Goal: Task Accomplishment & Management: Complete application form

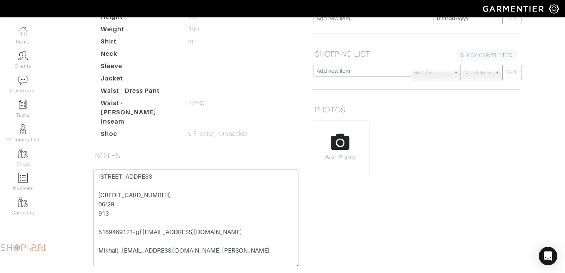
scroll to position [120, 0]
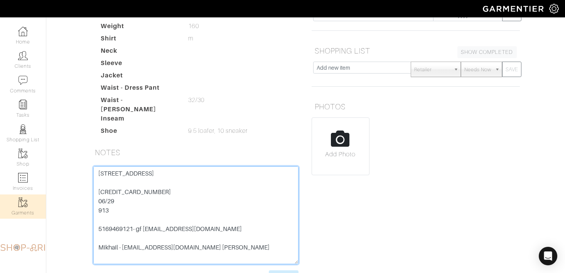
drag, startPoint x: 170, startPoint y: 206, endPoint x: 42, endPoint y: 206, distance: 128.1
click at [42, 206] on div "Company Settings Manage Subscription My Profile Stylists Sign Out Home Clients …" at bounding box center [282, 86] width 565 height 412
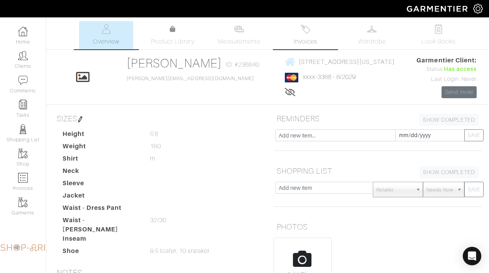
click at [309, 27] on img at bounding box center [305, 29] width 10 height 10
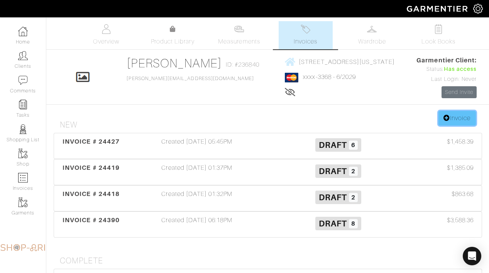
click at [450, 114] on link "Invoice" at bounding box center [456, 118] width 37 height 15
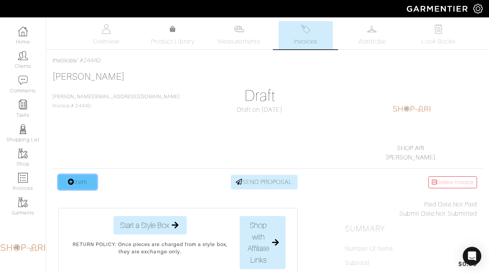
click at [93, 184] on link "Item" at bounding box center [77, 182] width 39 height 15
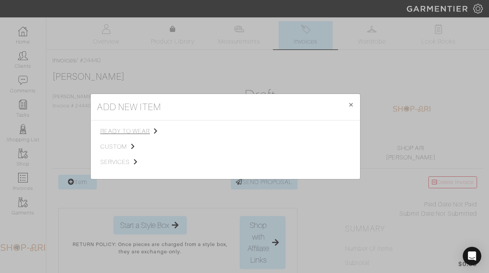
click at [137, 129] on span "ready to wear" at bounding box center [139, 131] width 78 height 9
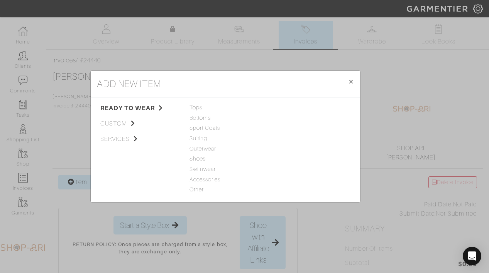
click at [196, 109] on span "Tops" at bounding box center [225, 108] width 72 height 8
click at [278, 137] on link "Sweater" at bounding box center [283, 138] width 20 height 6
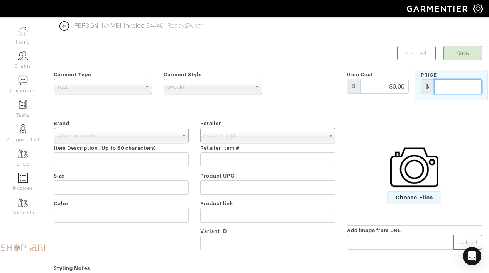
click at [435, 87] on input "text" at bounding box center [457, 86] width 47 height 15
type input "0"
click at [409, 186] on img at bounding box center [414, 167] width 48 height 48
click at [0, 0] on input "Choose Files" at bounding box center [0, 0] width 0 height 0
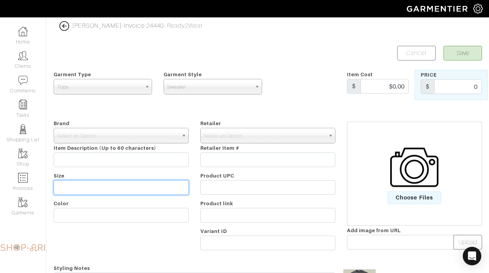
click at [108, 192] on input "text" at bounding box center [121, 188] width 135 height 15
type input "s"
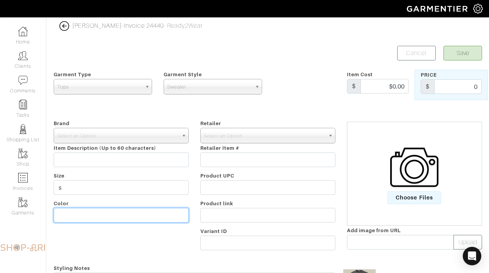
click at [68, 218] on input "text" at bounding box center [121, 215] width 135 height 15
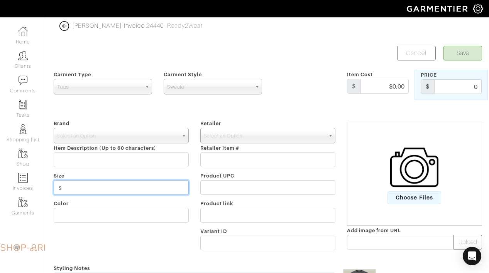
click at [65, 187] on input "s" at bounding box center [121, 188] width 135 height 15
type input "SMALL"
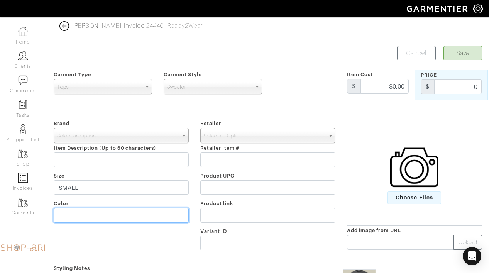
click at [73, 216] on input "text" at bounding box center [121, 215] width 135 height 15
type input "GREY"
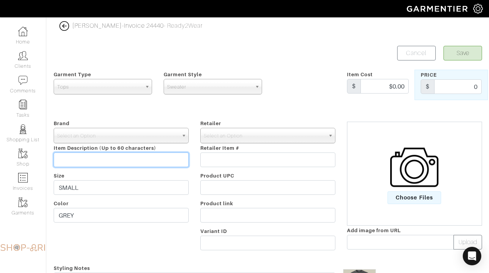
click at [71, 160] on input "text" at bounding box center [121, 160] width 135 height 15
type input "[PERSON_NAME] SWEATER"
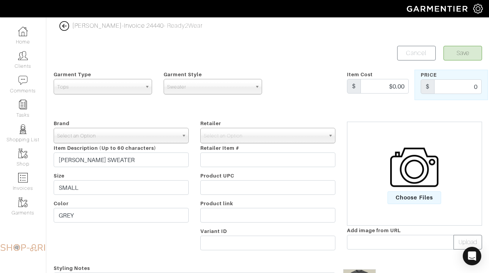
click at [110, 138] on span "Select an Option" at bounding box center [117, 135] width 121 height 15
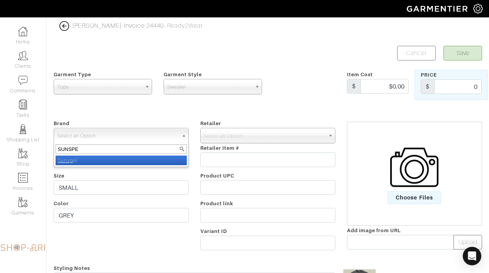
type input "SUNSPEL"
select select "Sunspel"
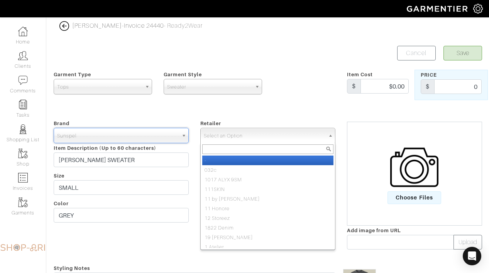
click at [256, 137] on span "Select an Option" at bounding box center [264, 135] width 121 height 15
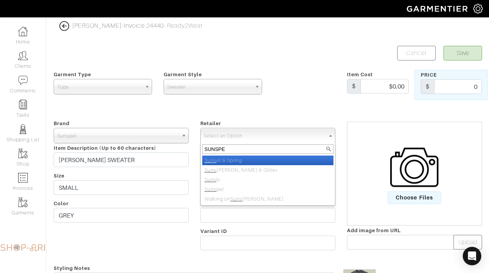
type input "SUNSPEL"
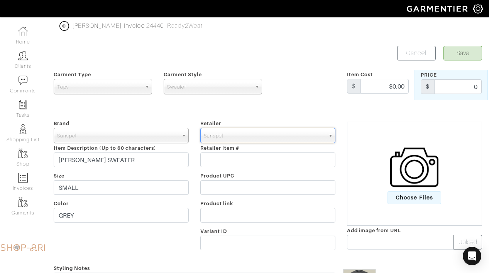
select select "4285"
click at [463, 56] on button "Save" at bounding box center [462, 53] width 39 height 15
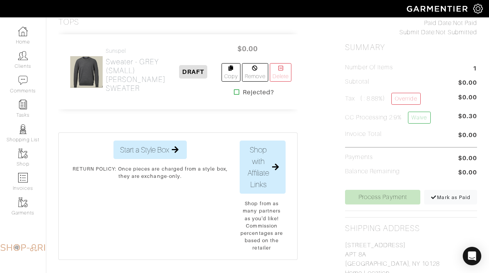
scroll to position [182, 0]
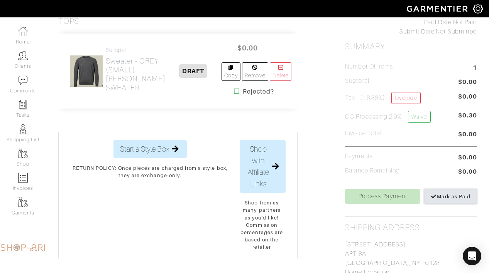
click at [436, 197] on span "Mark as Paid" at bounding box center [450, 197] width 40 height 6
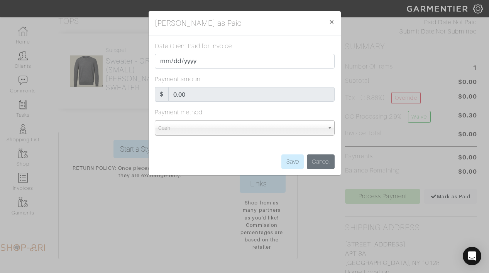
click at [310, 126] on span "Cash" at bounding box center [241, 128] width 166 height 15
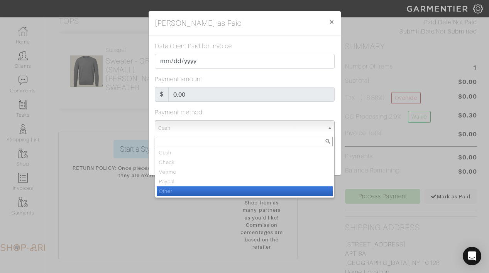
click at [289, 188] on li "Other" at bounding box center [245, 192] width 176 height 10
select select "Other"
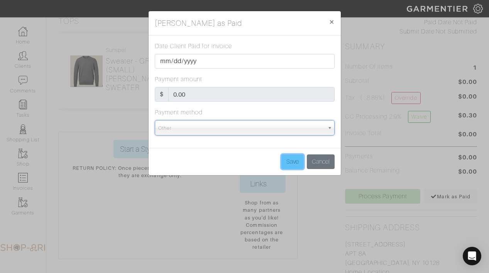
click at [289, 157] on input "Save" at bounding box center [292, 162] width 22 height 15
type input "Save"
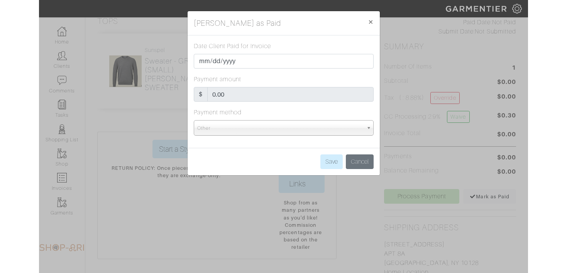
scroll to position [0, 0]
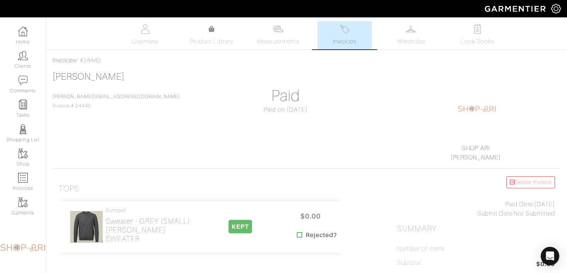
click at [349, 35] on link "Invoices" at bounding box center [344, 35] width 54 height 28
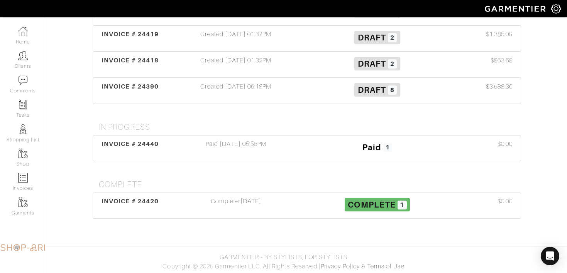
scroll to position [135, 0]
